Goal: Task Accomplishment & Management: Use online tool/utility

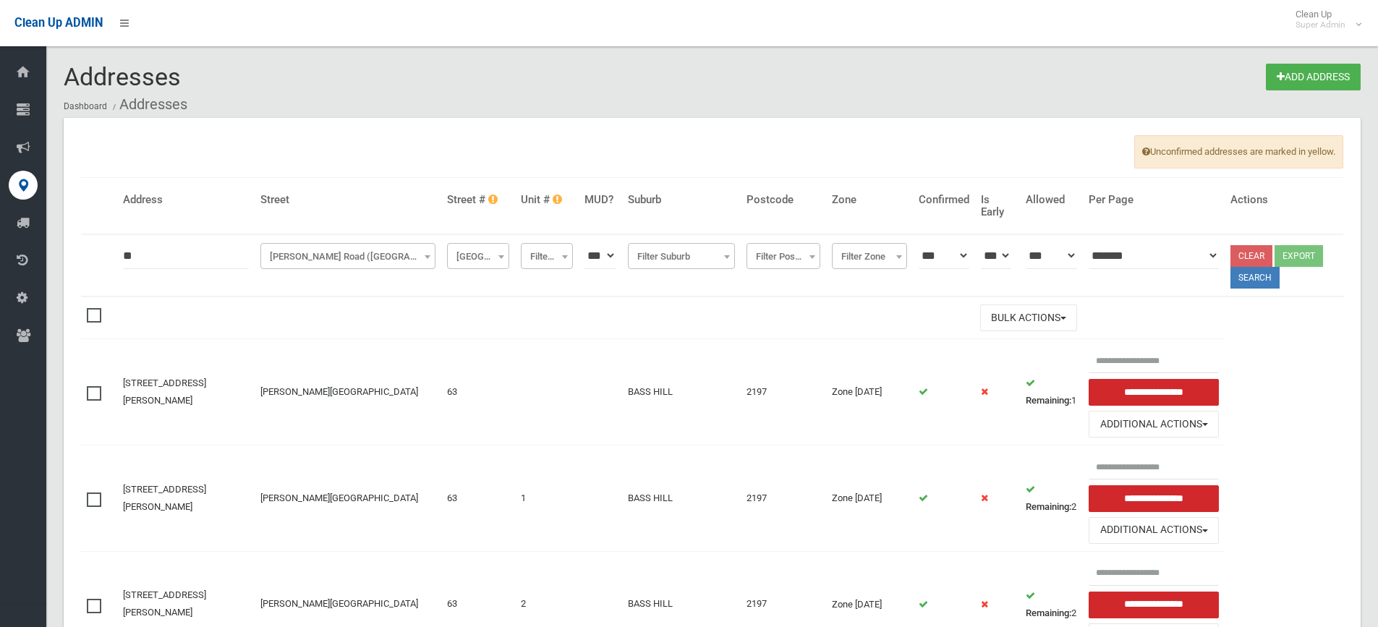
scroll to position [115, 0]
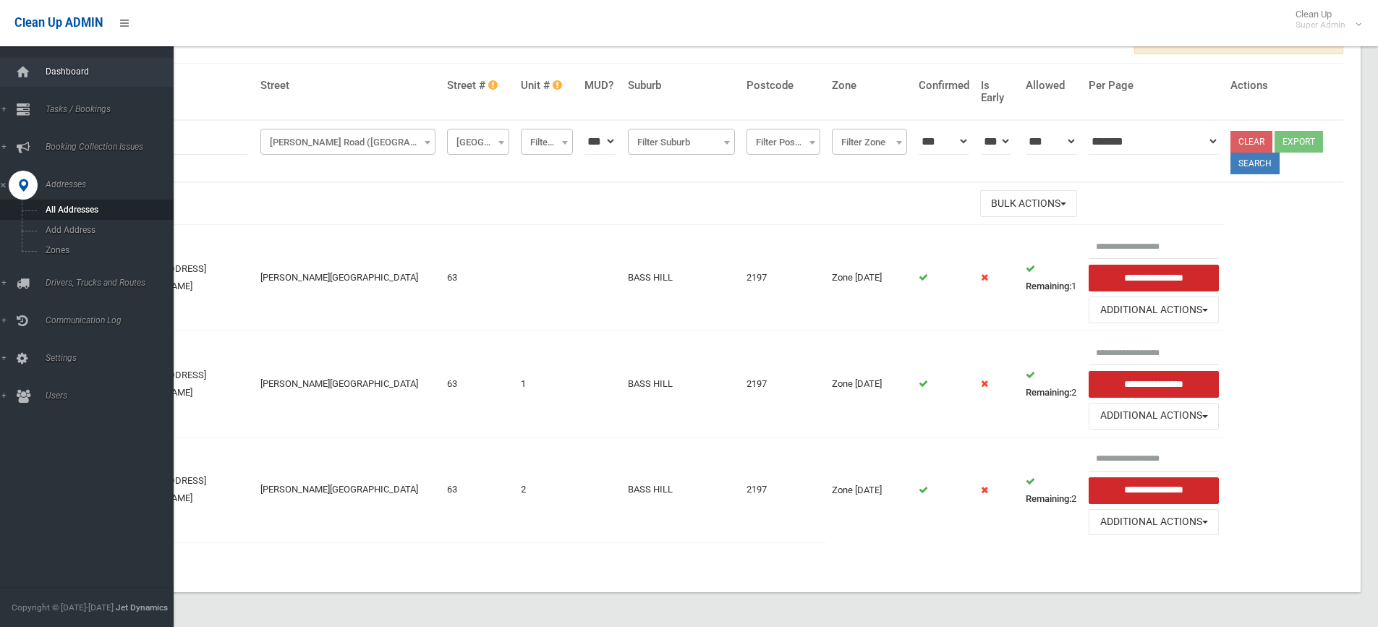
click at [56, 76] on span "Dashboard" at bounding box center [112, 72] width 143 height 10
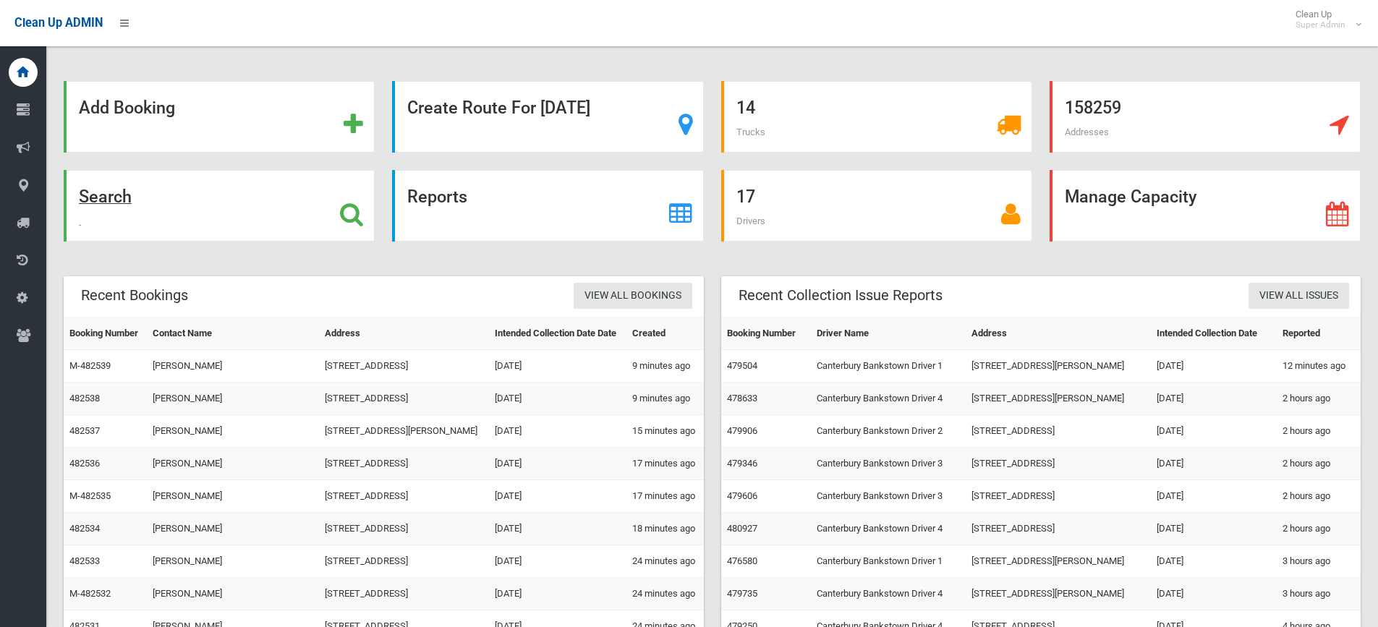
click at [117, 203] on strong "Search" at bounding box center [105, 197] width 53 height 20
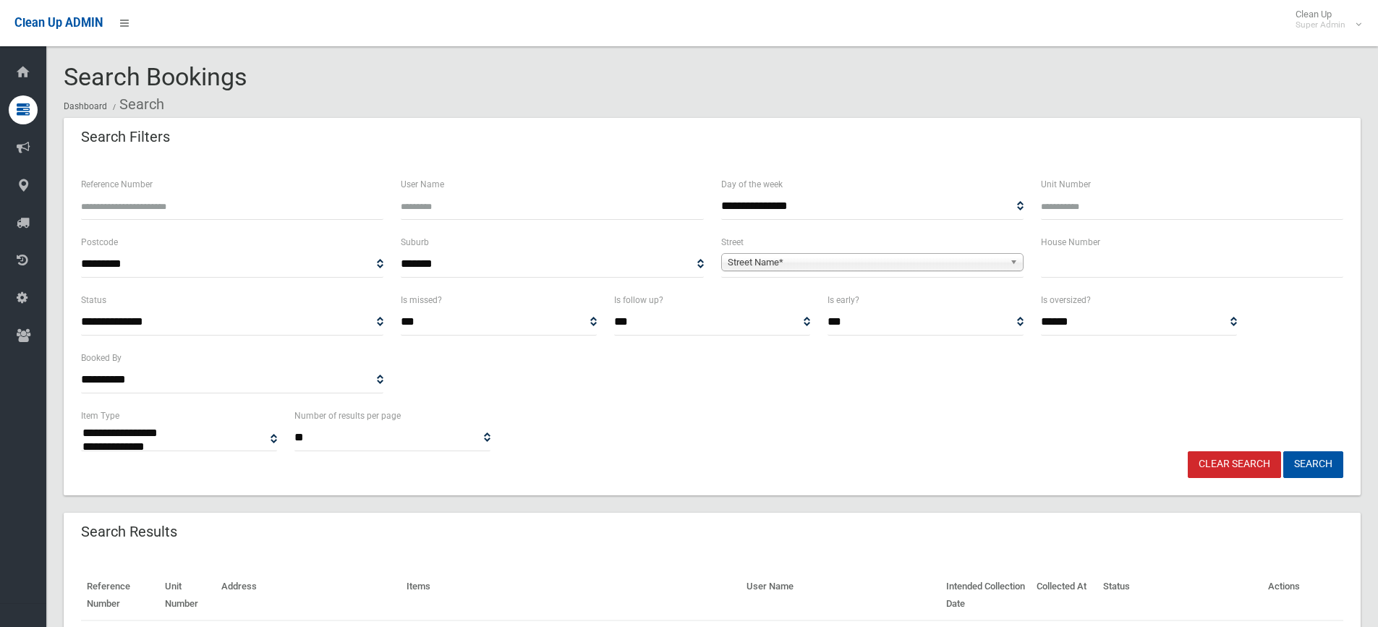
select select
click at [783, 268] on span "Street Name*" at bounding box center [866, 262] width 276 height 17
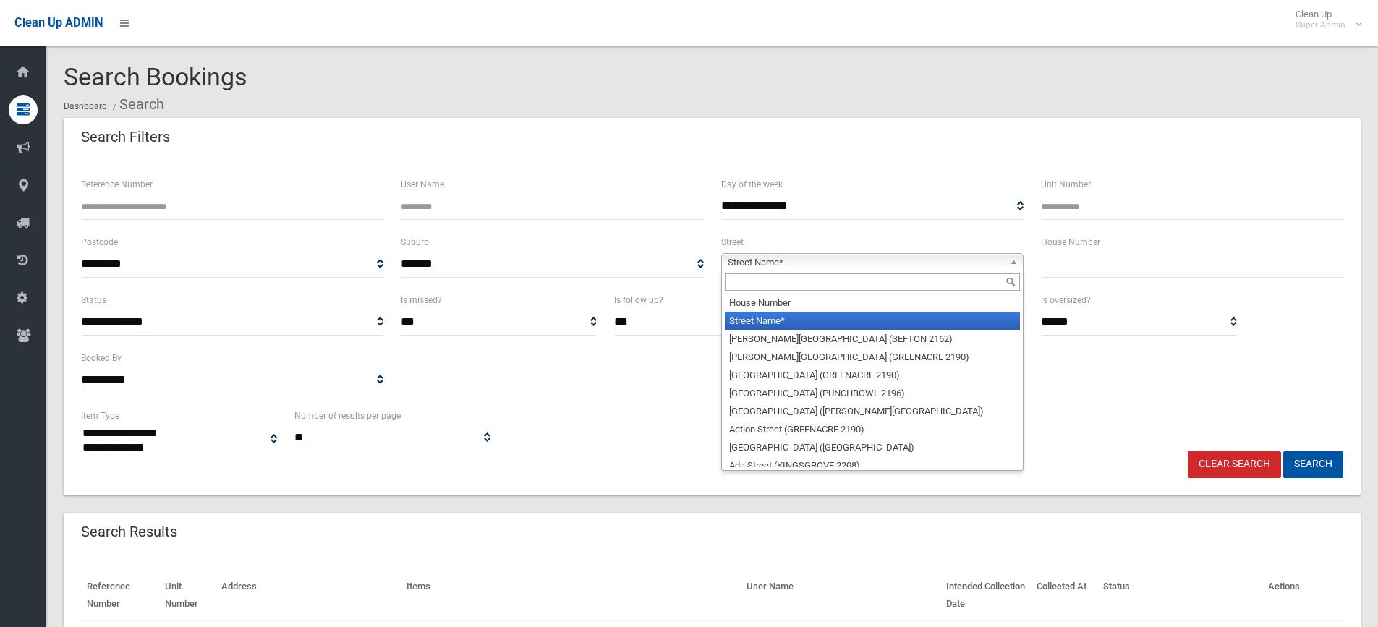
click at [757, 286] on input "text" at bounding box center [872, 281] width 295 height 17
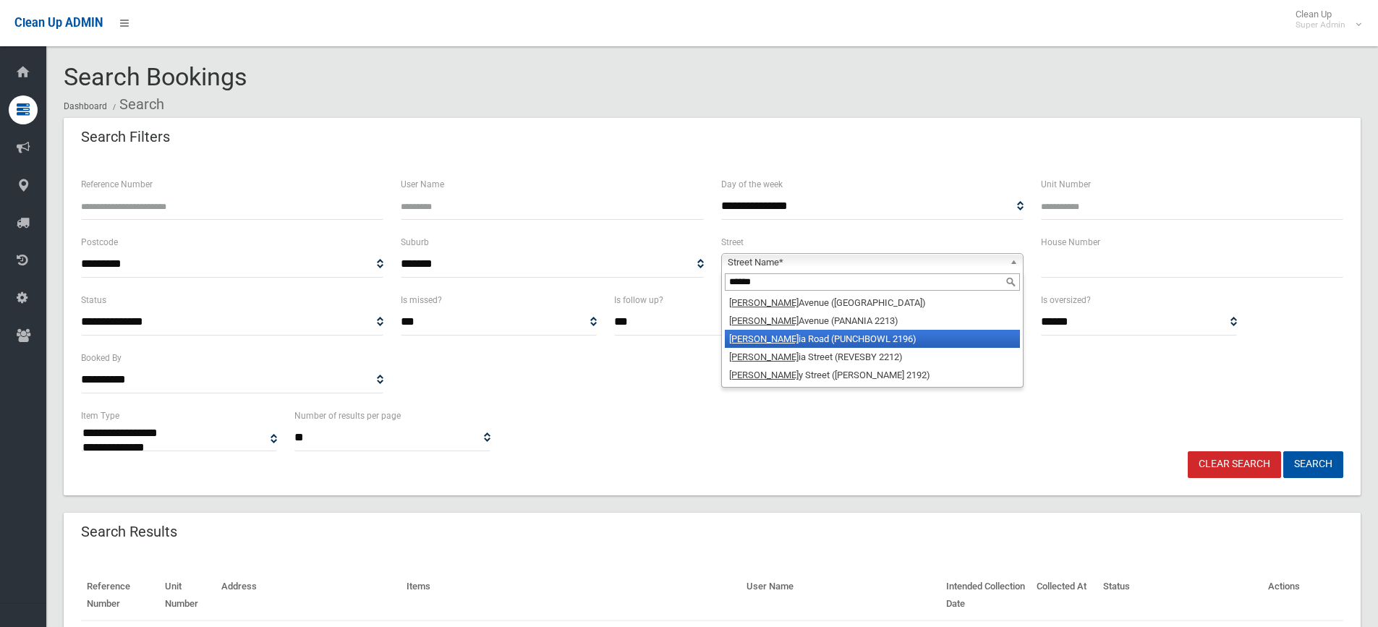
type input "******"
click at [771, 343] on li "Victor ia Road (PUNCHBOWL 2196)" at bounding box center [872, 339] width 295 height 18
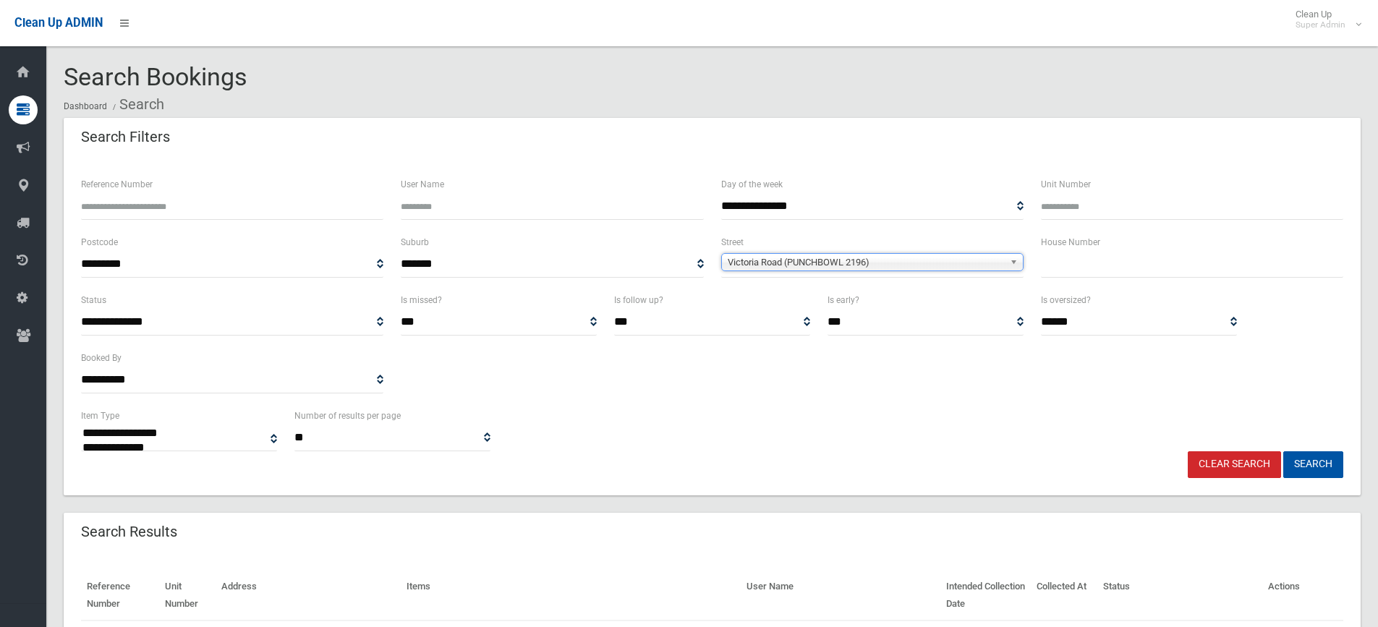
click at [1102, 267] on input "text" at bounding box center [1192, 264] width 302 height 27
type input "**"
click at [1327, 458] on button "Search" at bounding box center [1313, 464] width 60 height 27
select select
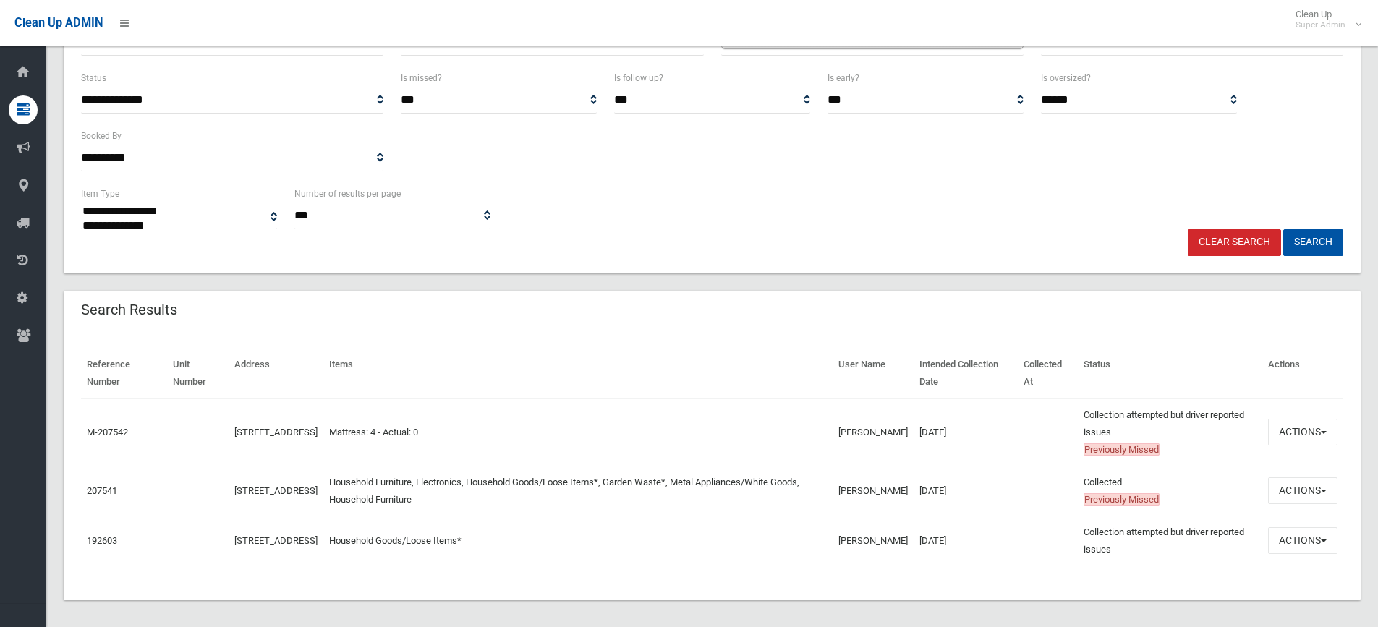
scroll to position [230, 0]
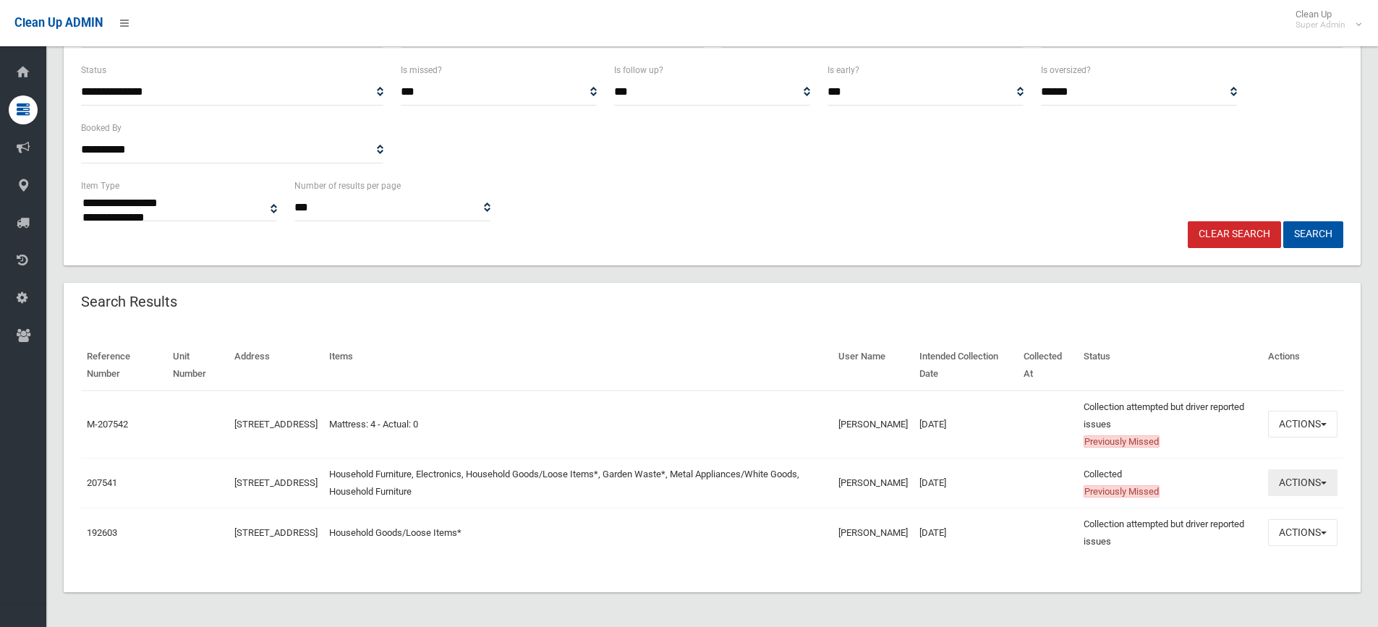
click at [1296, 477] on button "Actions" at bounding box center [1302, 483] width 69 height 27
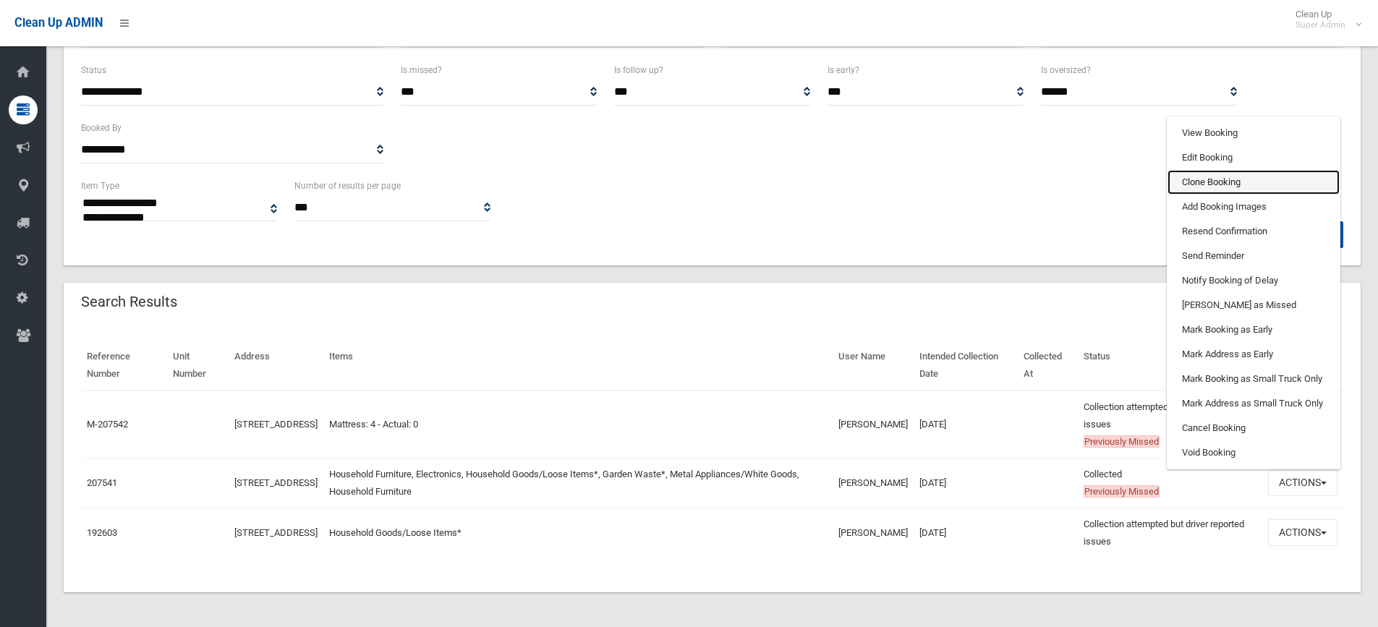
click at [1211, 182] on link "Clone Booking" at bounding box center [1254, 182] width 172 height 25
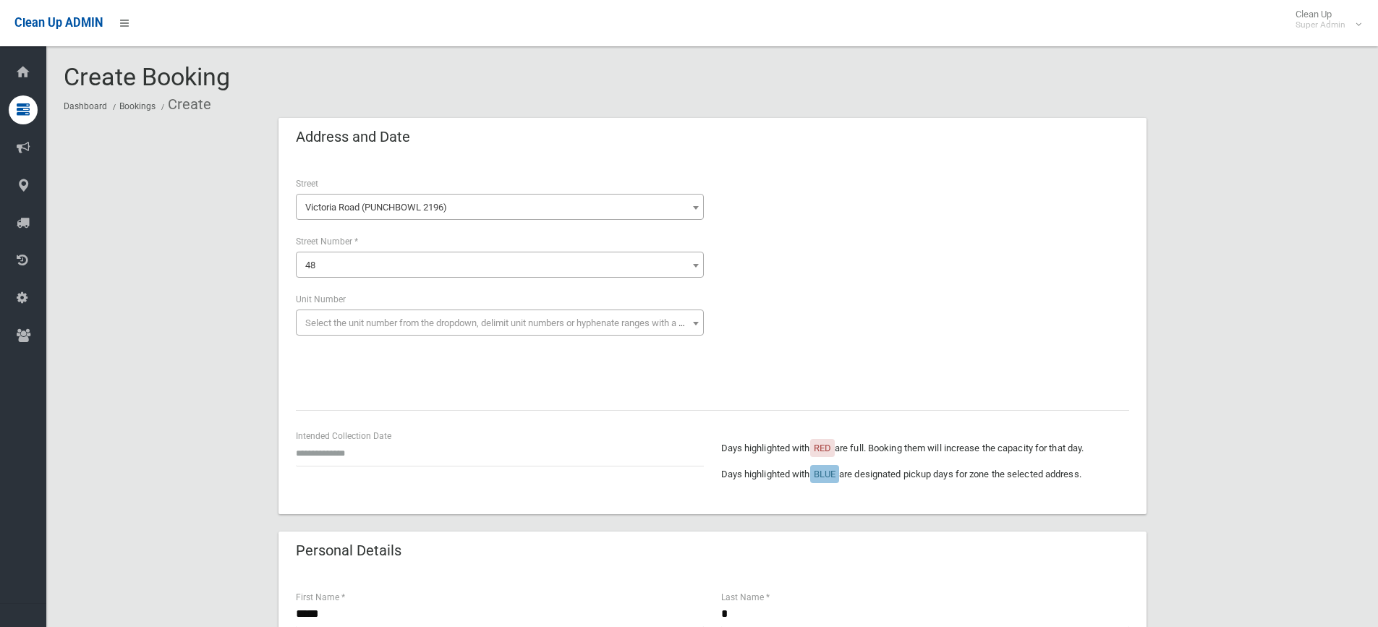
scroll to position [72, 0]
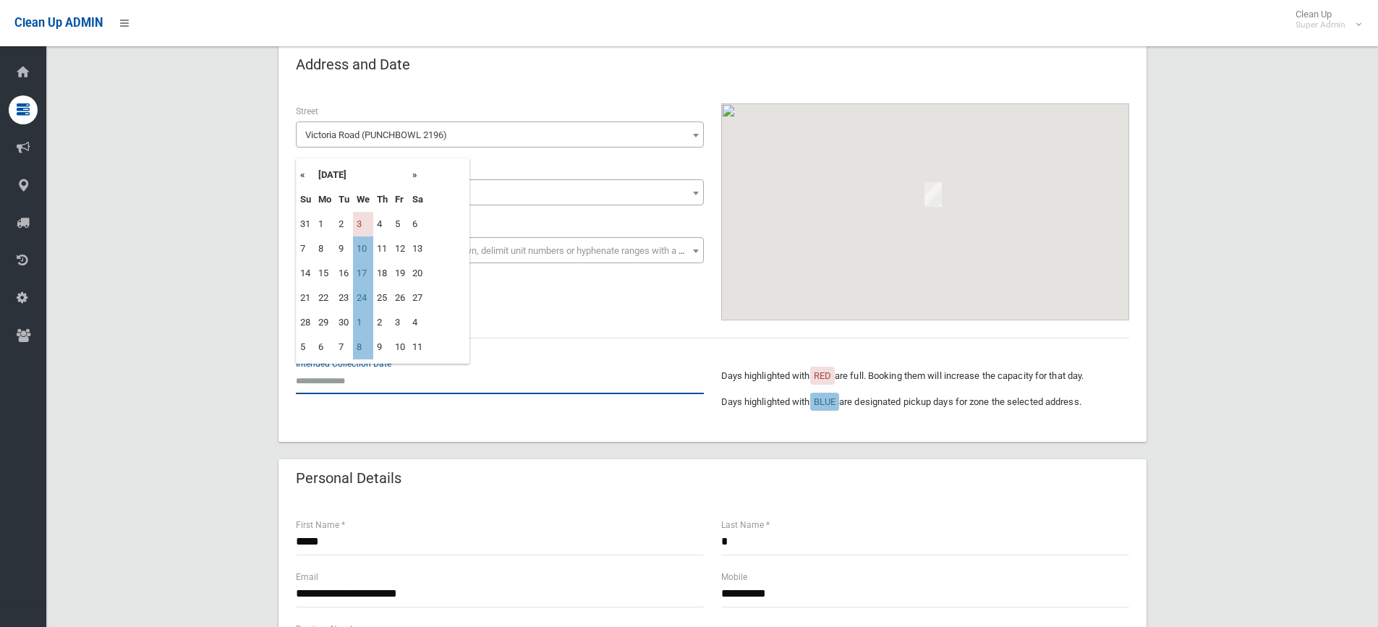
click at [360, 368] on input "text" at bounding box center [500, 381] width 408 height 27
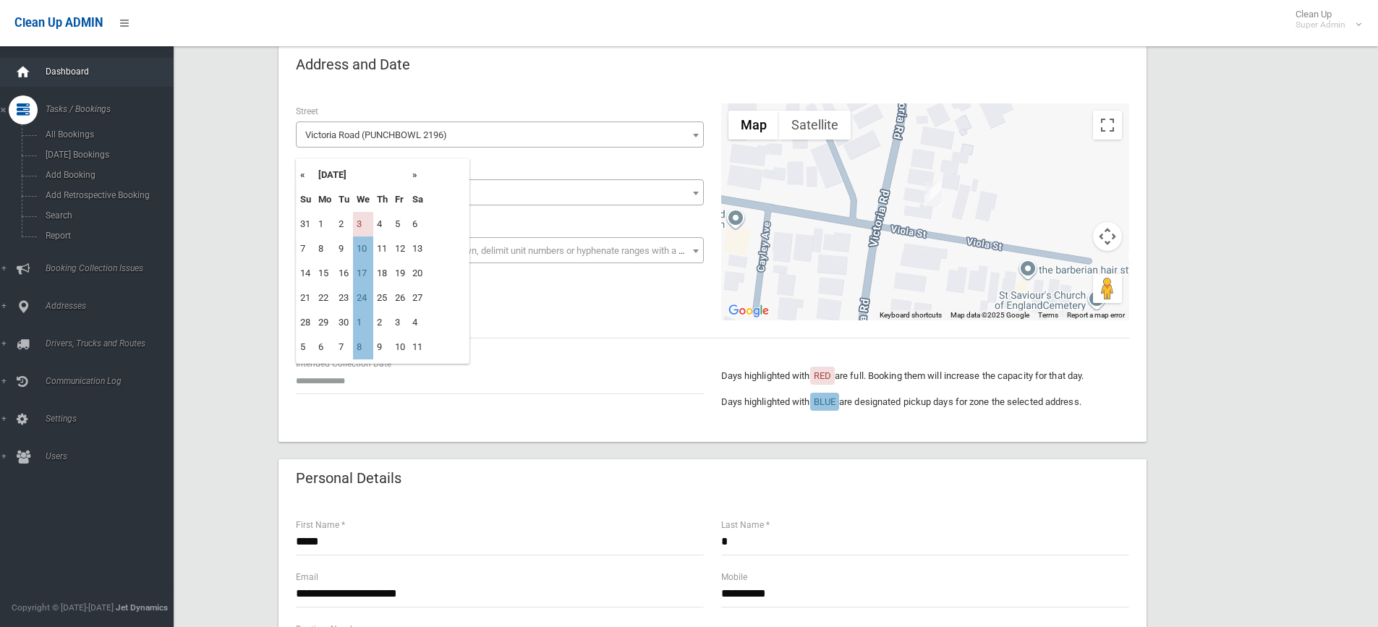
click at [25, 68] on icon at bounding box center [23, 72] width 16 height 29
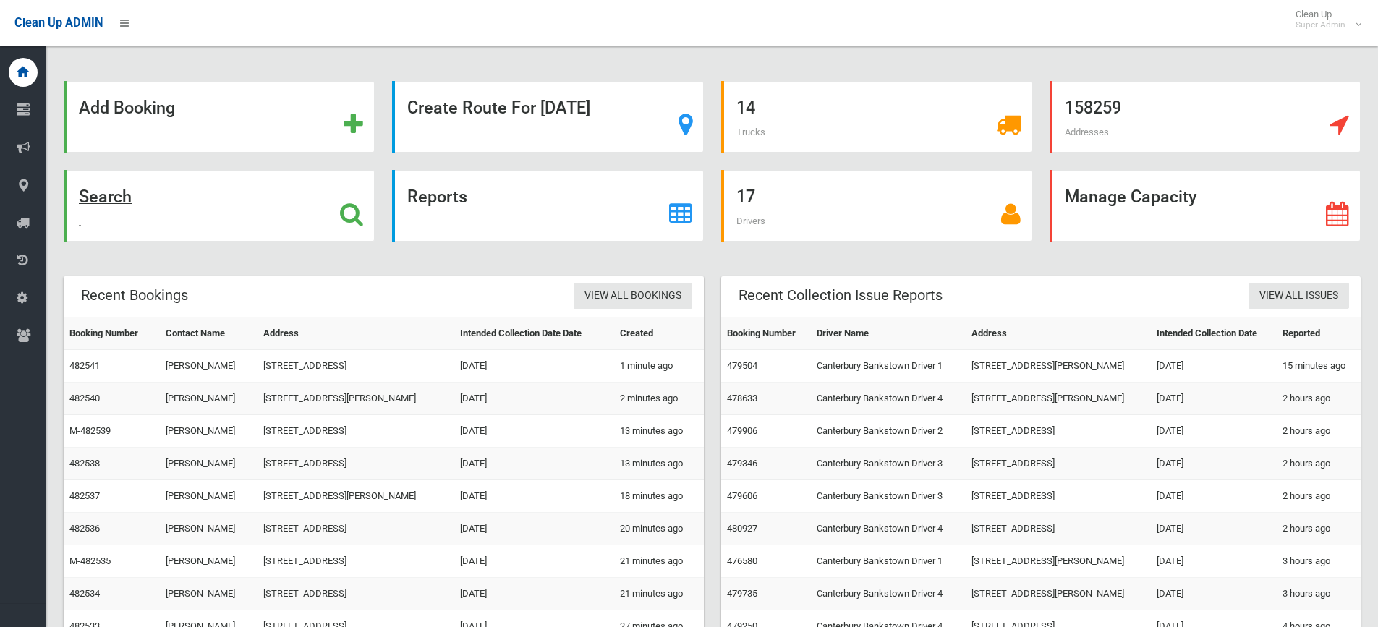
click at [117, 197] on strong "Search" at bounding box center [105, 197] width 53 height 20
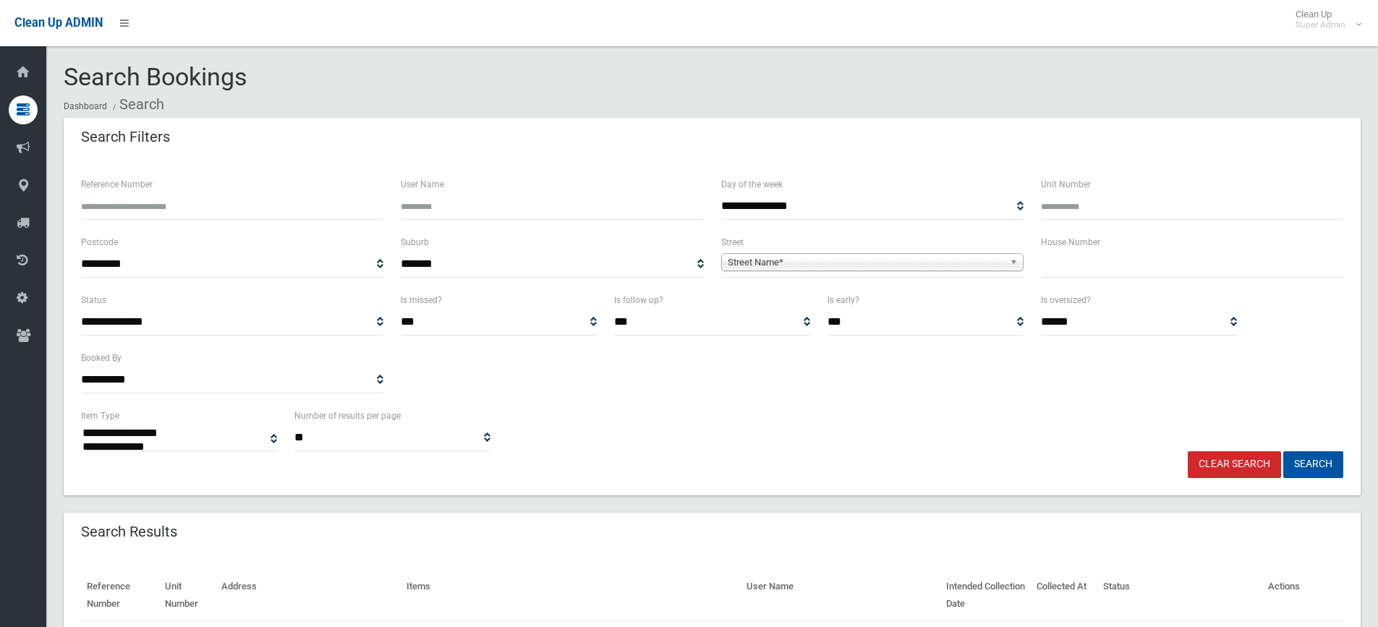
select select
click at [1052, 270] on input "text" at bounding box center [1192, 264] width 302 height 27
type input "**"
click at [786, 261] on span "Street Name*" at bounding box center [866, 262] width 276 height 17
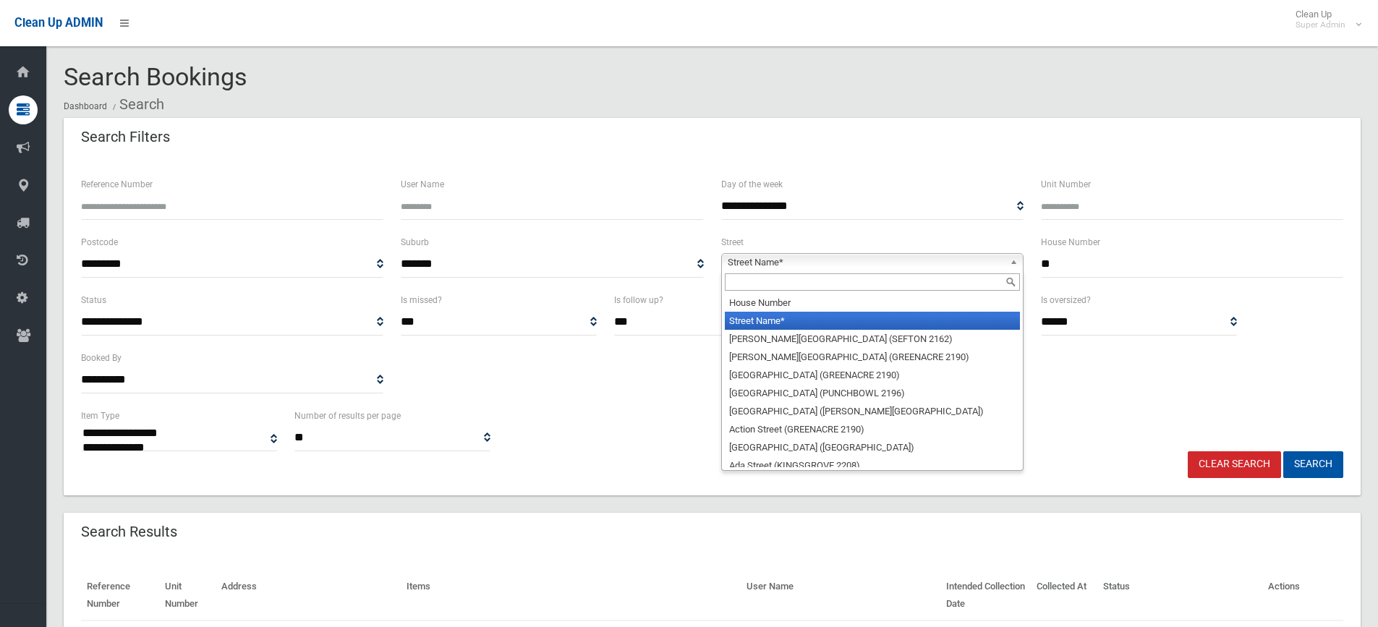
click at [775, 284] on input "text" at bounding box center [872, 281] width 295 height 17
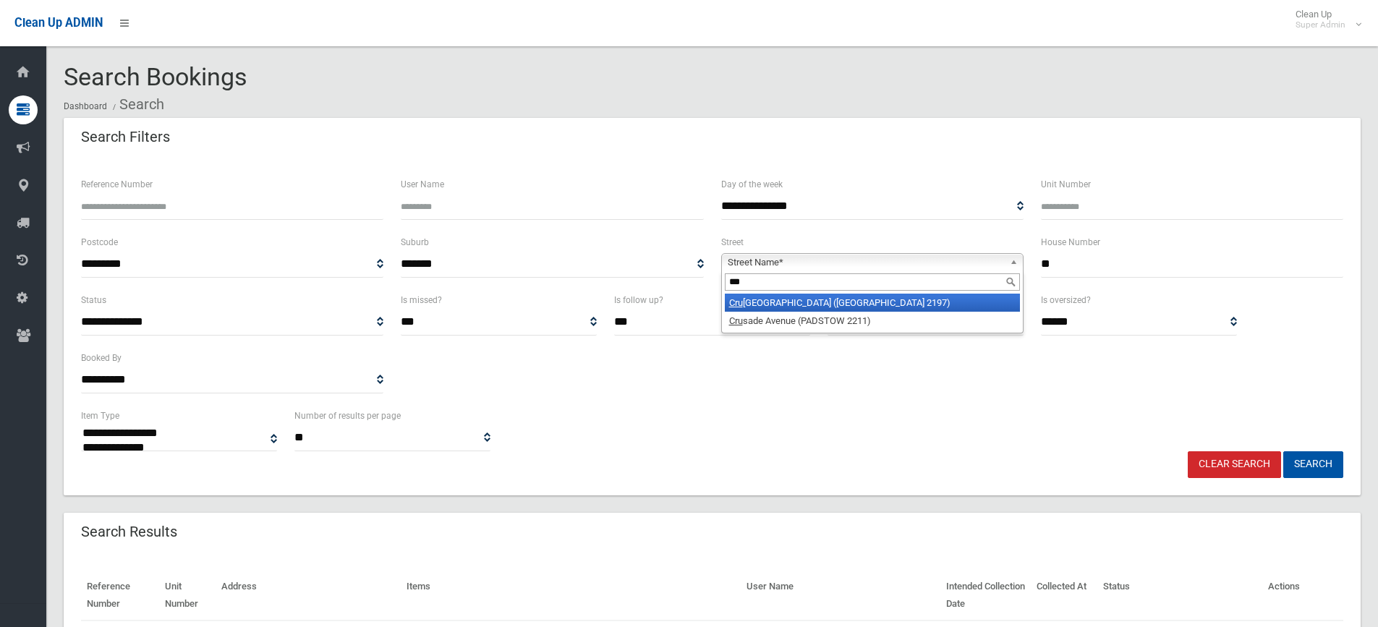
type input "***"
click at [768, 304] on li "Cru cie Avenue (BASS HILL 2197)" at bounding box center [872, 303] width 295 height 18
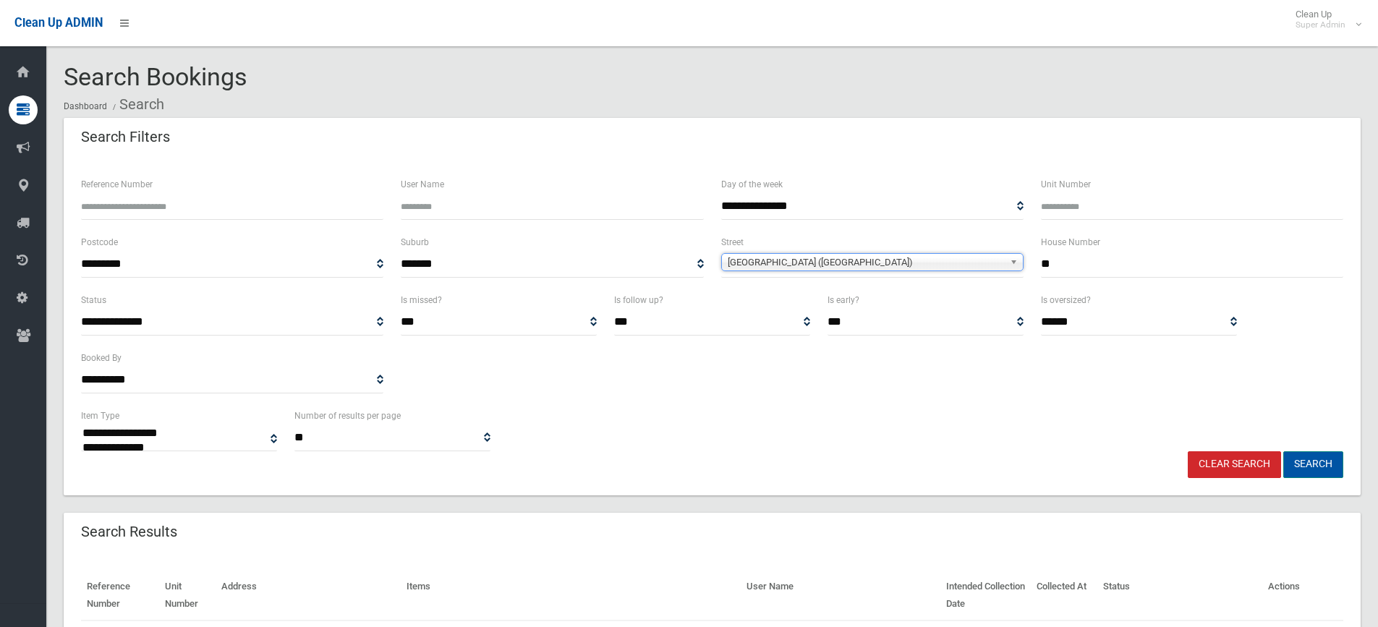
click at [1315, 459] on button "Search" at bounding box center [1313, 464] width 60 height 27
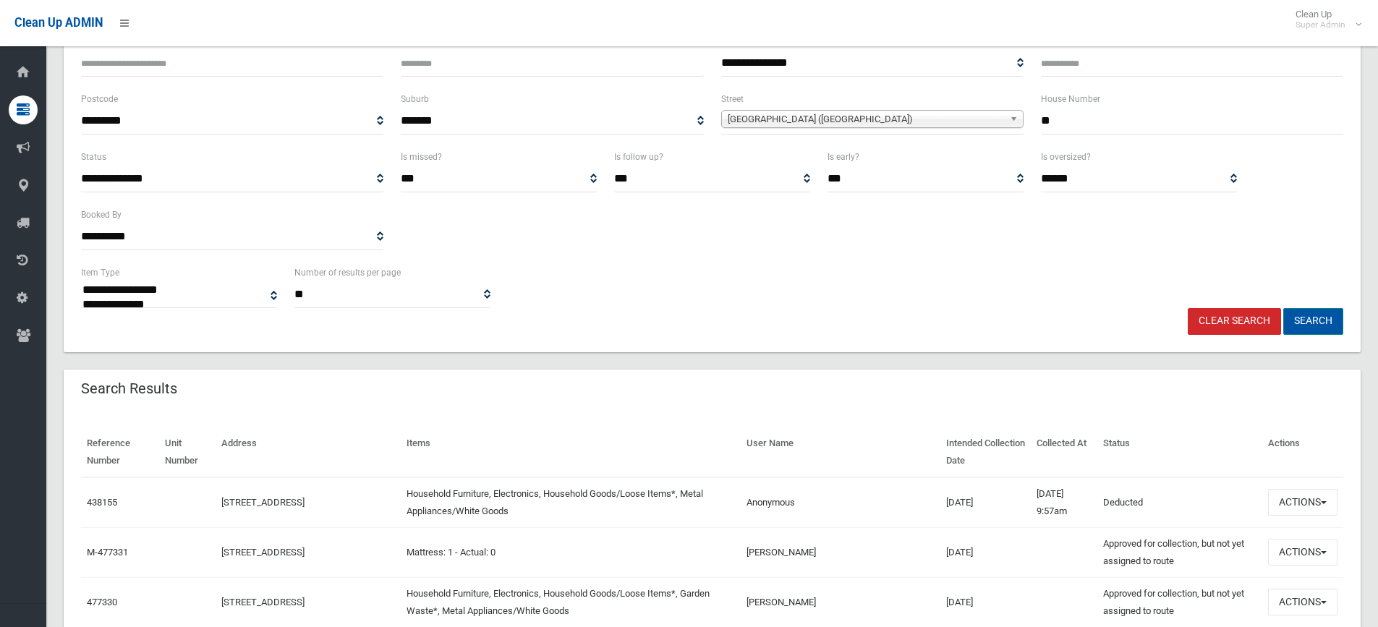
scroll to position [145, 0]
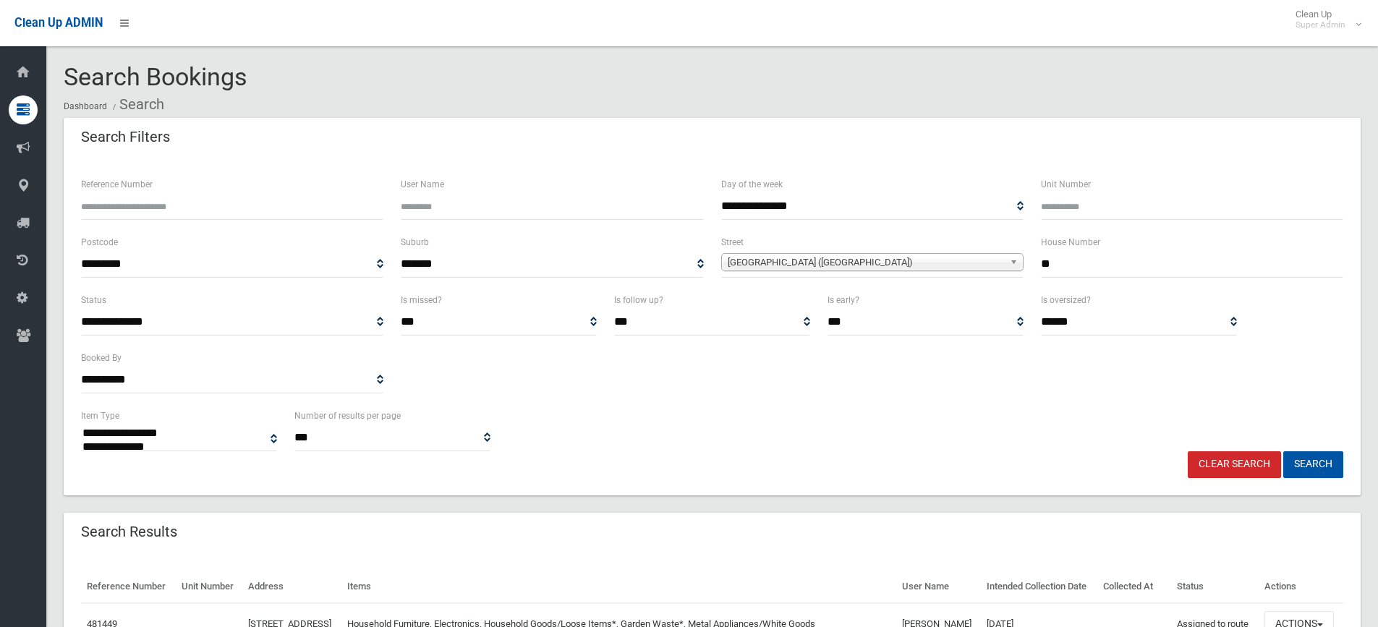
select select
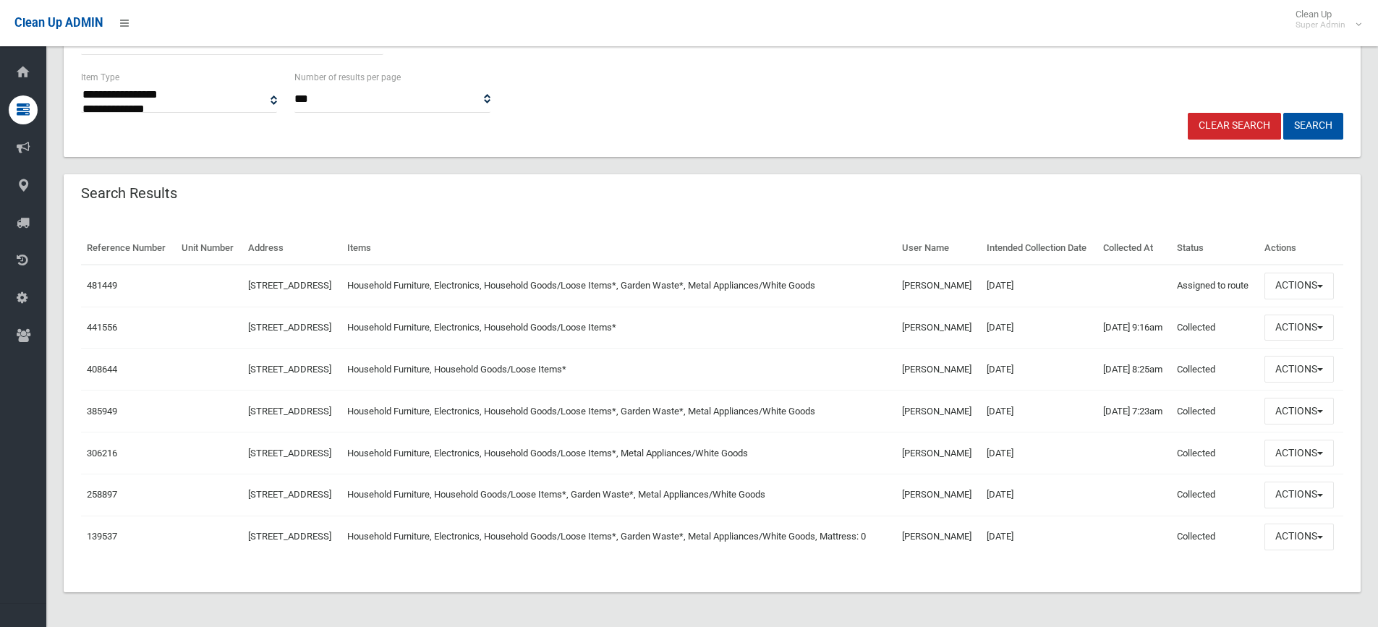
scroll to position [340, 0]
click at [1283, 300] on button "Actions" at bounding box center [1299, 286] width 69 height 27
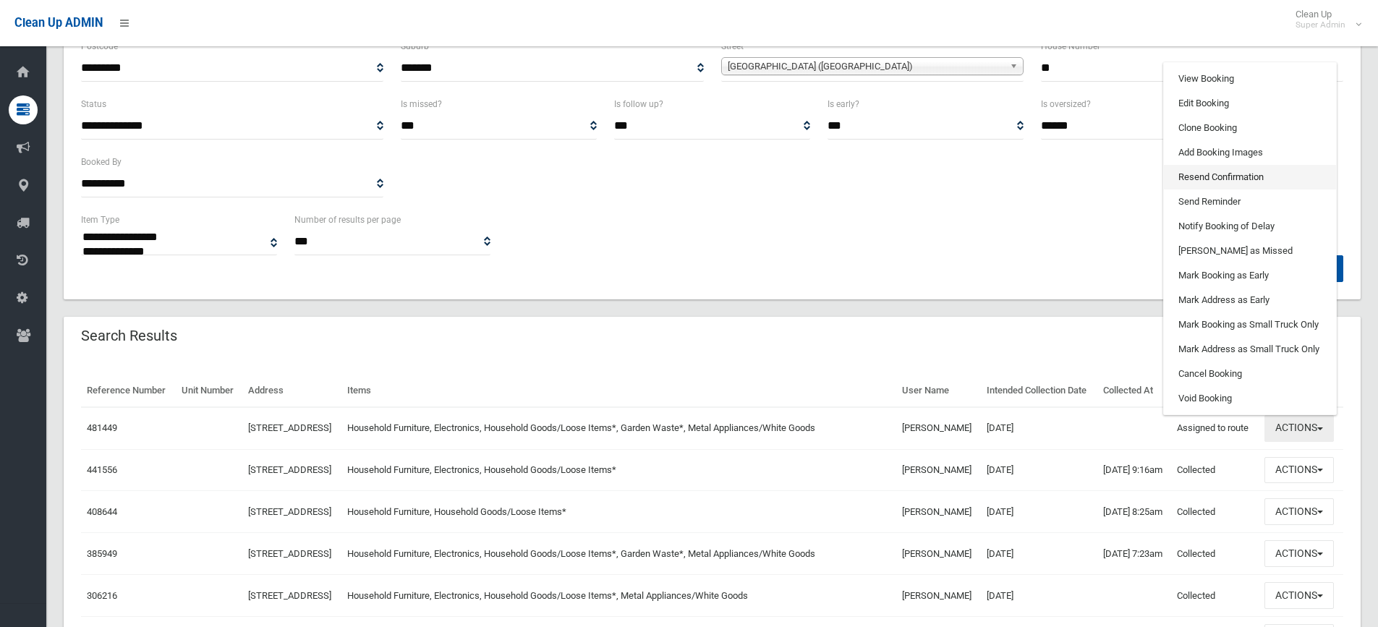
scroll to position [195, 0]
click at [1214, 92] on link "View Booking" at bounding box center [1250, 79] width 172 height 25
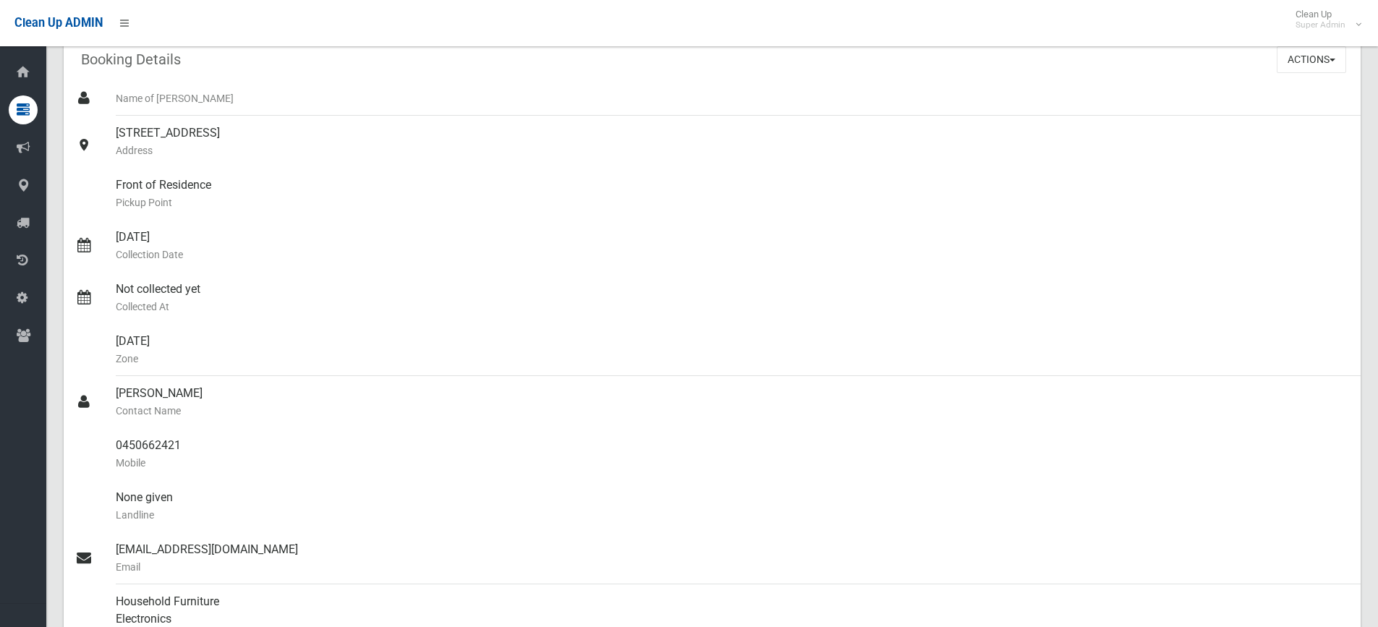
scroll to position [38, 0]
